Goal: Navigation & Orientation: Find specific page/section

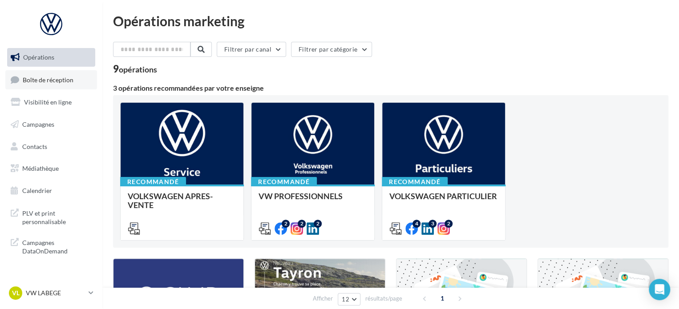
click at [61, 81] on span "Boîte de réception" at bounding box center [48, 80] width 51 height 8
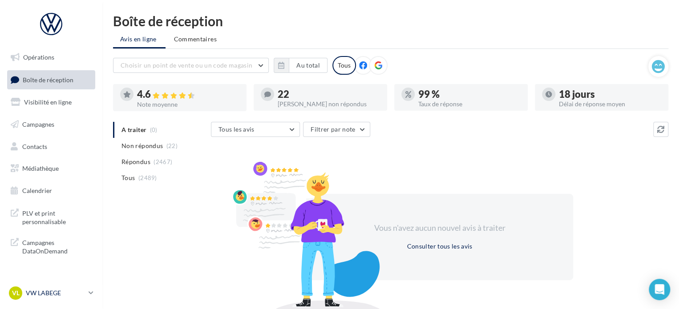
click at [53, 296] on p "VW LABEGE" at bounding box center [55, 293] width 59 height 9
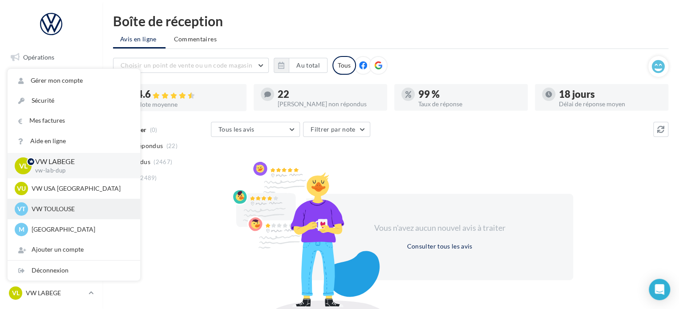
click at [70, 211] on p "VW TOULOUSE" at bounding box center [81, 209] width 98 height 9
